Goal: Task Accomplishment & Management: Use online tool/utility

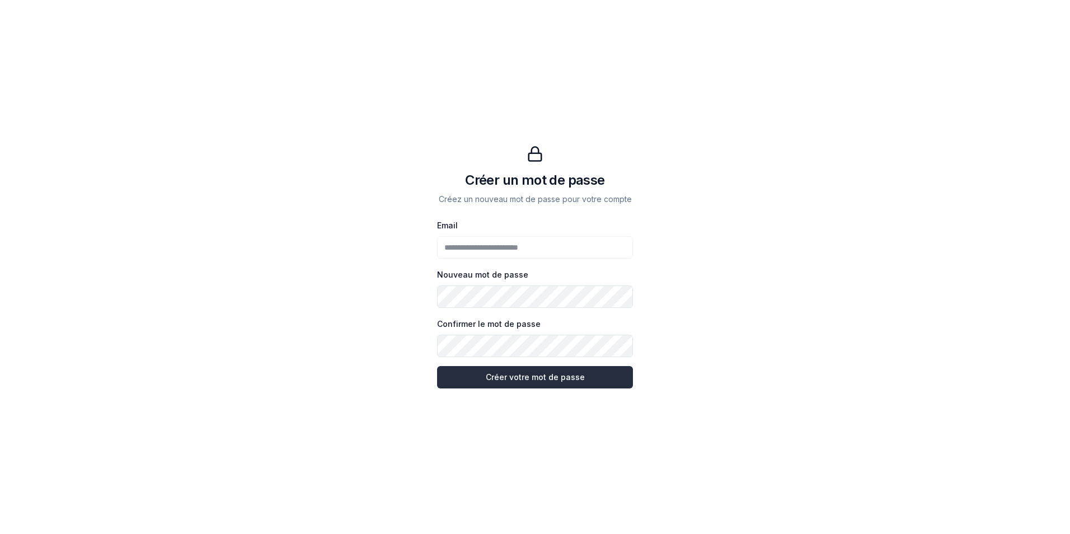
click at [583, 385] on button "Créer votre mot de passe Créer votre mot de passe" at bounding box center [535, 377] width 196 height 22
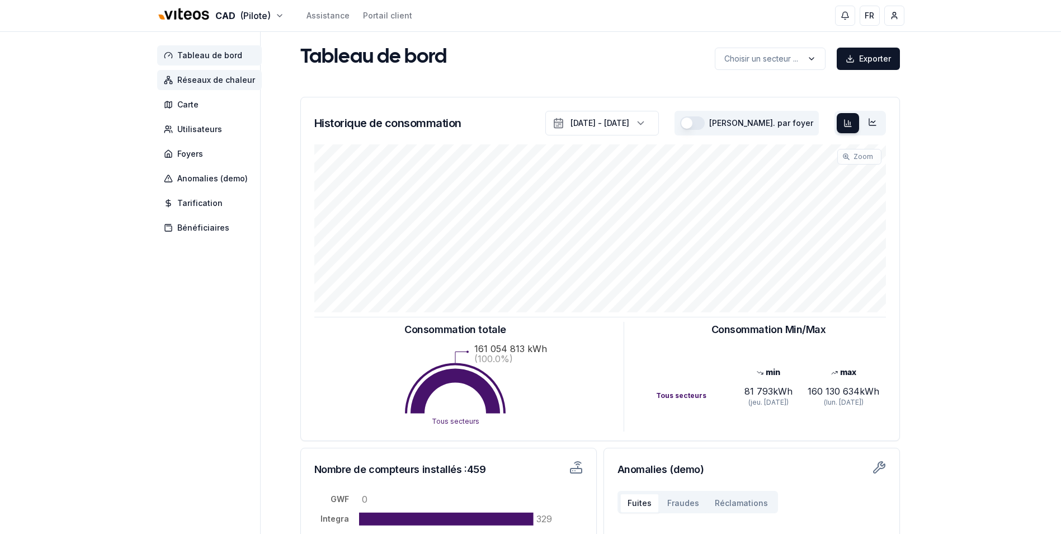
click at [196, 73] on span "Réseaux de chaleur" at bounding box center [209, 80] width 105 height 20
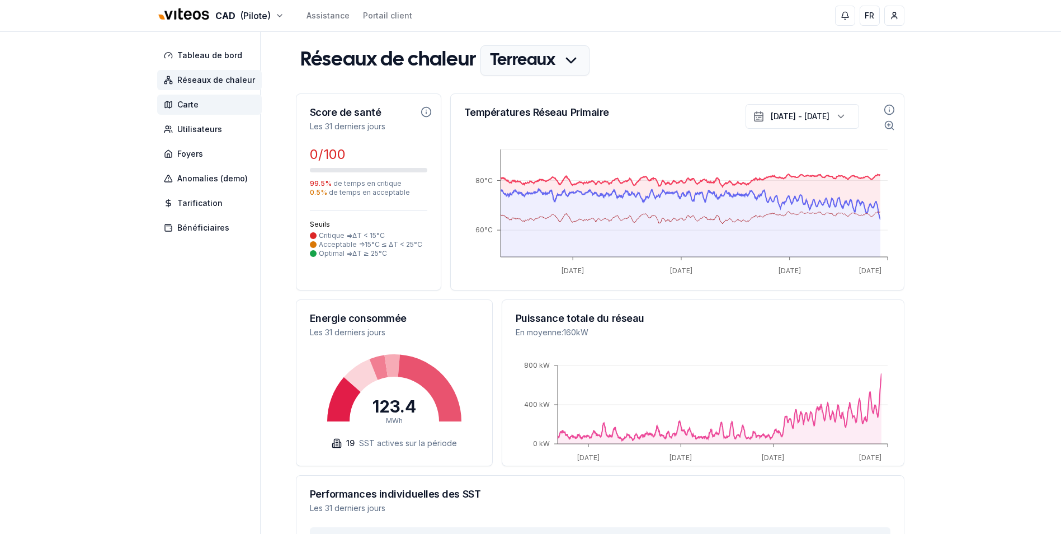
click at [201, 99] on span "Carte" at bounding box center [209, 105] width 105 height 20
